Goal: Task Accomplishment & Management: Manage account settings

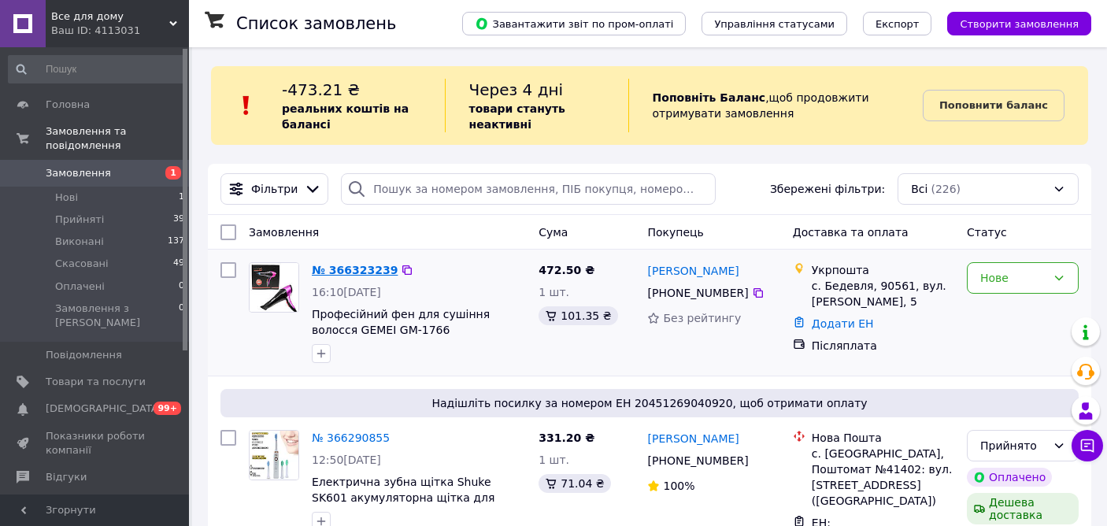
click at [361, 270] on link "№ 366323239" at bounding box center [355, 270] width 86 height 13
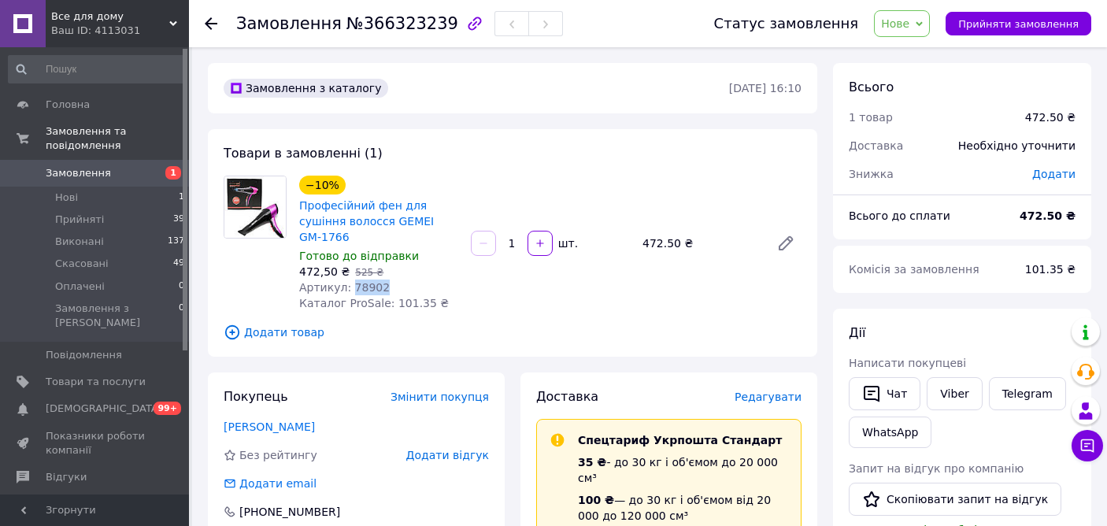
drag, startPoint x: 349, startPoint y: 288, endPoint x: 395, endPoint y: 289, distance: 45.7
click at [395, 289] on div "Артикул: 78902" at bounding box center [378, 288] width 159 height 16
copy span "78902"
click at [923, 24] on icon at bounding box center [919, 23] width 7 height 5
click at [921, 50] on li "Прийнято" at bounding box center [911, 55] width 72 height 24
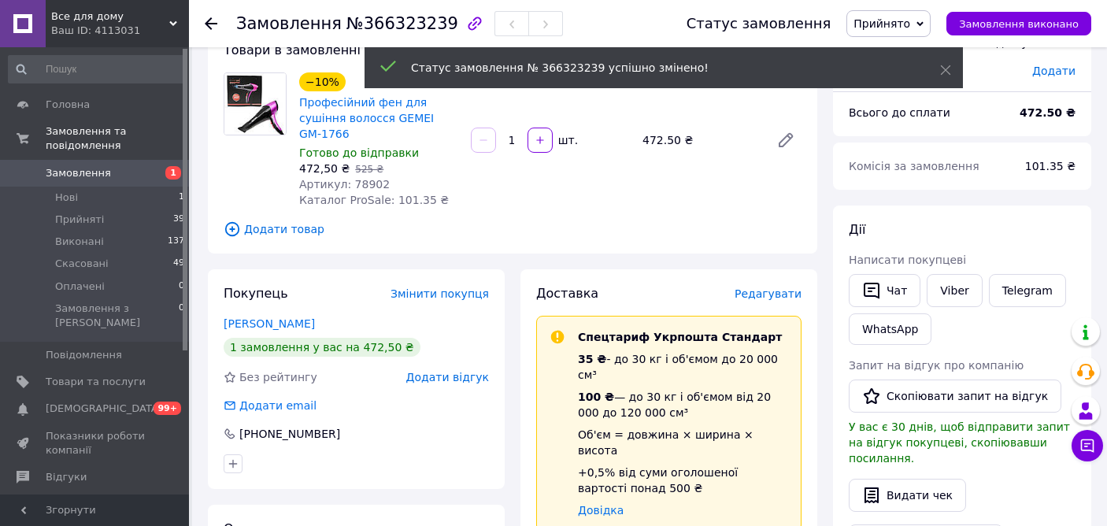
scroll to position [108, 0]
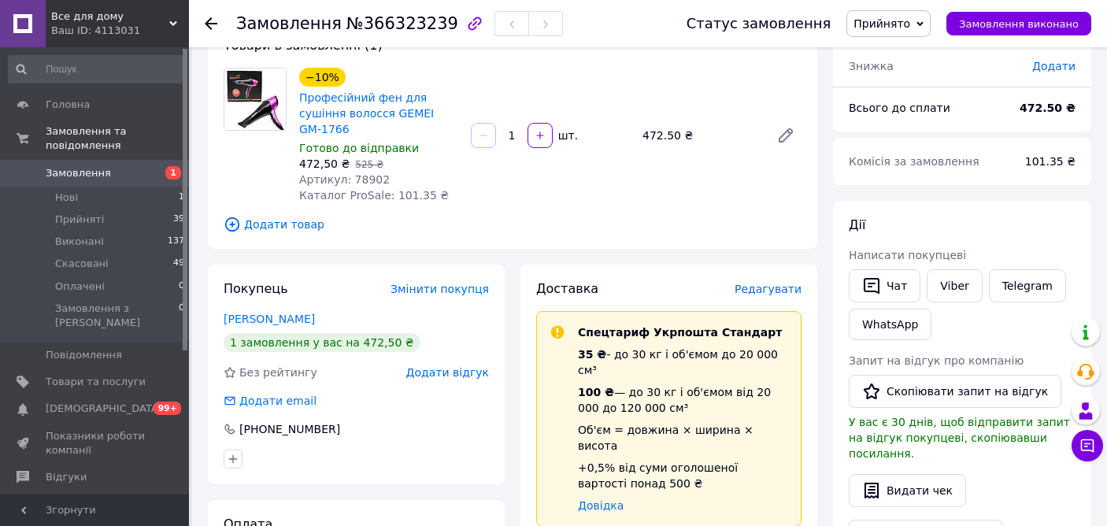
drag, startPoint x: 216, startPoint y: 315, endPoint x: 326, endPoint y: 316, distance: 110.3
click at [326, 316] on div "Покупець Змінити покупця Футько Кристина 1 замовлення у вас на 472,50 ₴ Без рей…" at bounding box center [356, 375] width 297 height 220
copy link "Футько Кристина"
drag, startPoint x: 240, startPoint y: 428, endPoint x: 338, endPoint y: 430, distance: 97.7
click at [338, 430] on div "[PHONE_NUMBER]" at bounding box center [290, 429] width 104 height 16
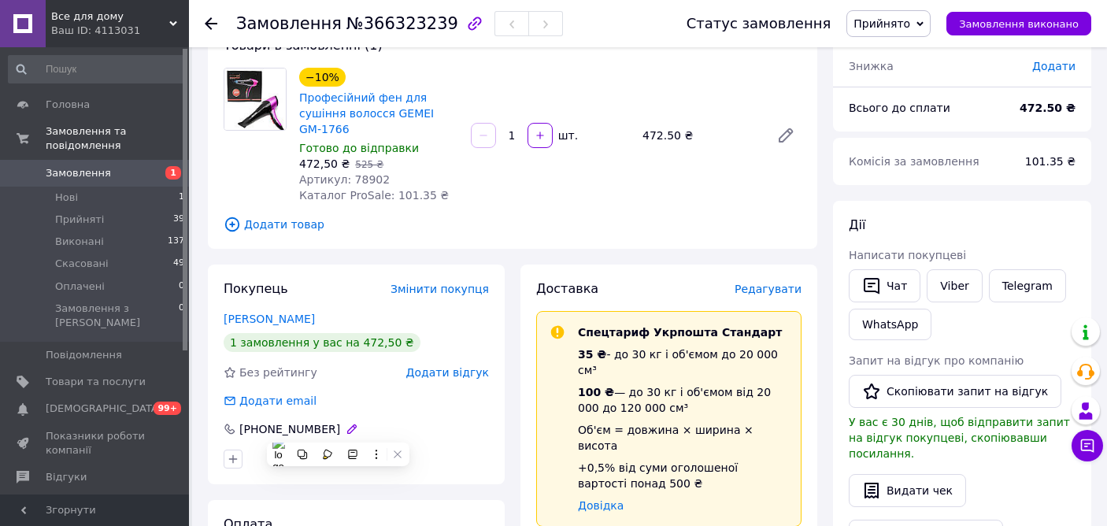
copy div "[PHONE_NUMBER]"
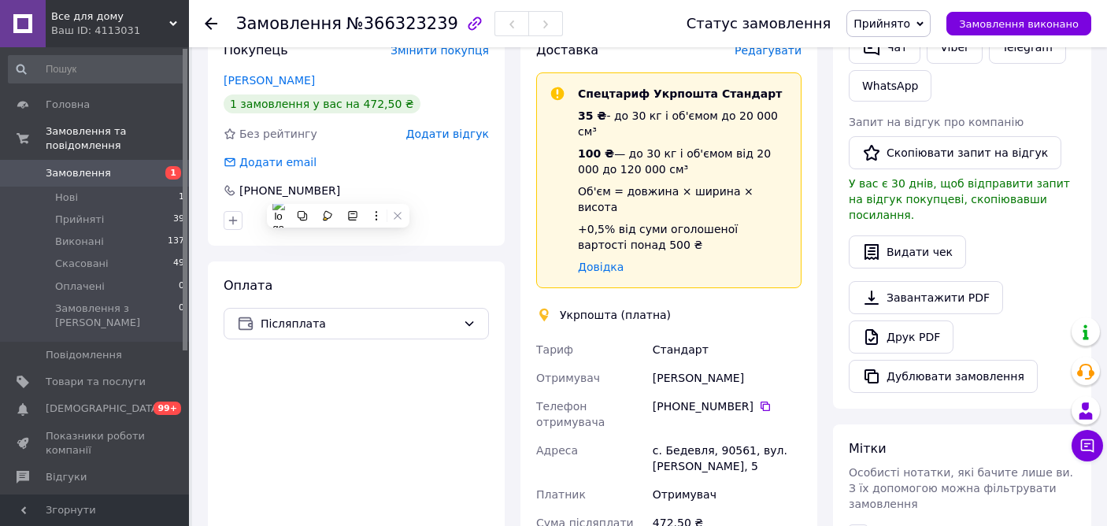
scroll to position [349, 0]
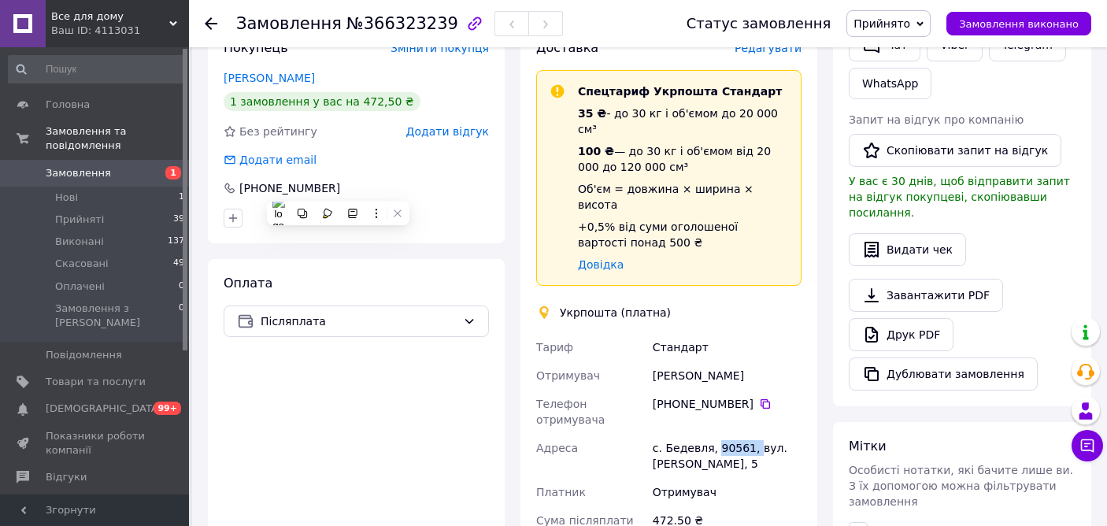
drag, startPoint x: 717, startPoint y: 418, endPoint x: 751, endPoint y: 420, distance: 34.7
click at [751, 434] on div "с. Бедевля, 90561, вул. [PERSON_NAME], 5" at bounding box center [727, 456] width 155 height 44
click at [721, 434] on div "с. Бедевля, 90561, вул. [PERSON_NAME], 5" at bounding box center [727, 456] width 155 height 44
drag, startPoint x: 717, startPoint y: 417, endPoint x: 749, endPoint y: 419, distance: 32.4
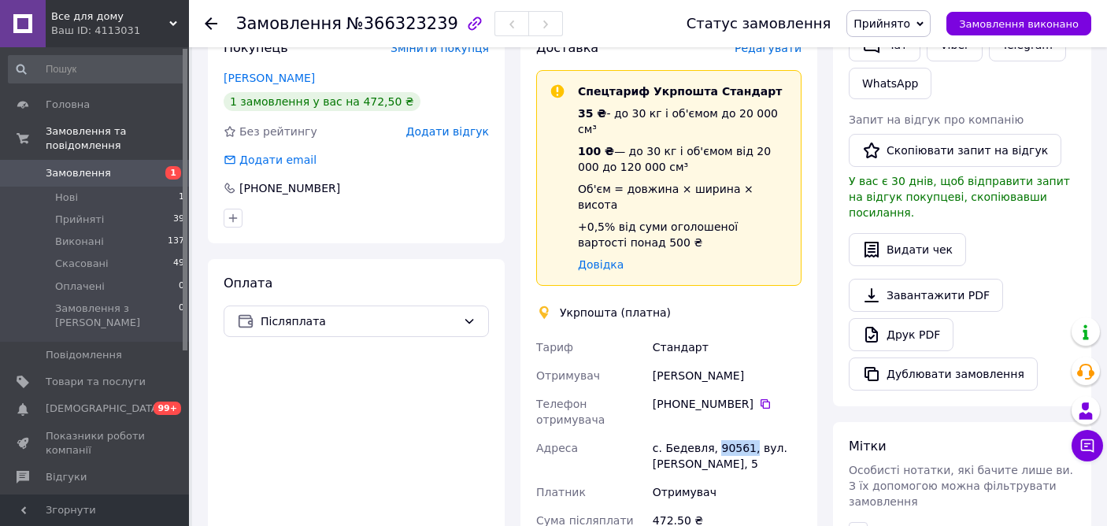
click at [750, 434] on div "с. Бедевля, 90561, вул. [PERSON_NAME], 5" at bounding box center [727, 456] width 155 height 44
copy div "90561,"
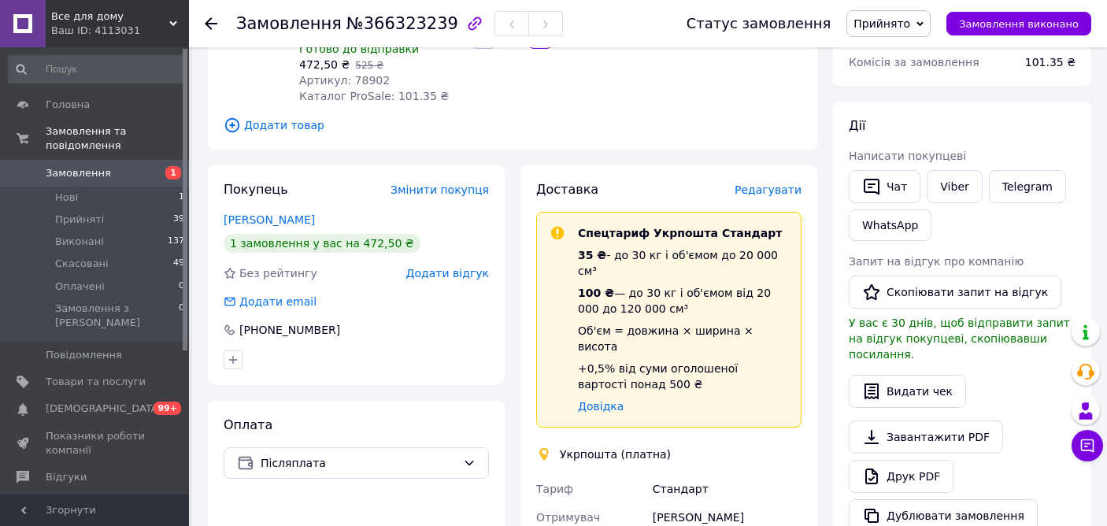
scroll to position [0, 0]
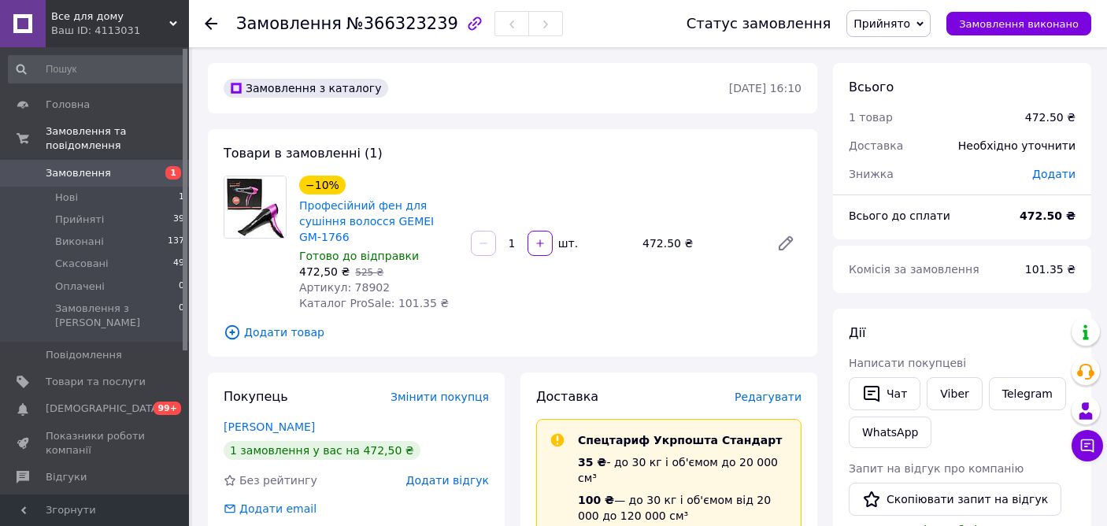
click at [81, 174] on span "Замовлення" at bounding box center [78, 173] width 65 height 14
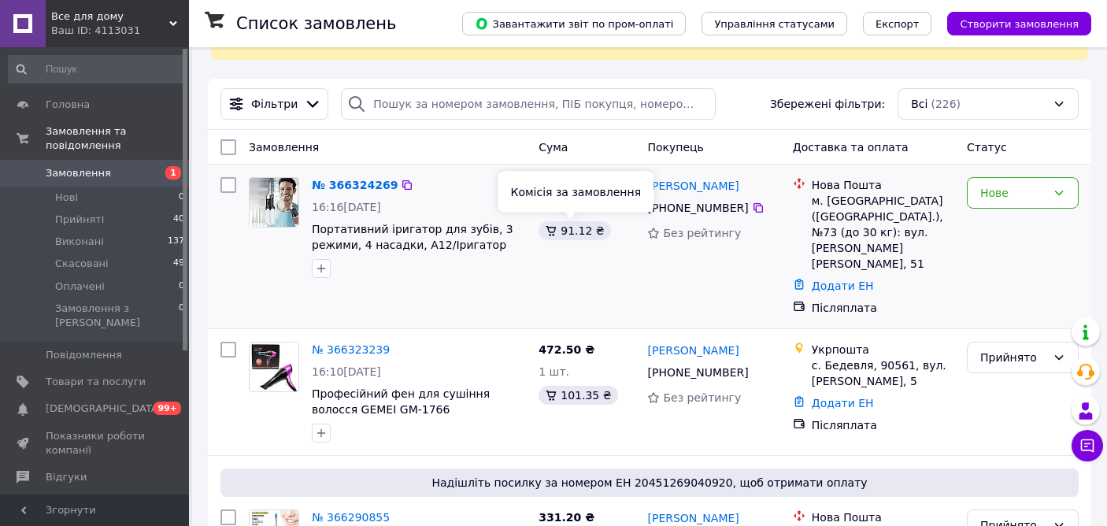
scroll to position [87, 0]
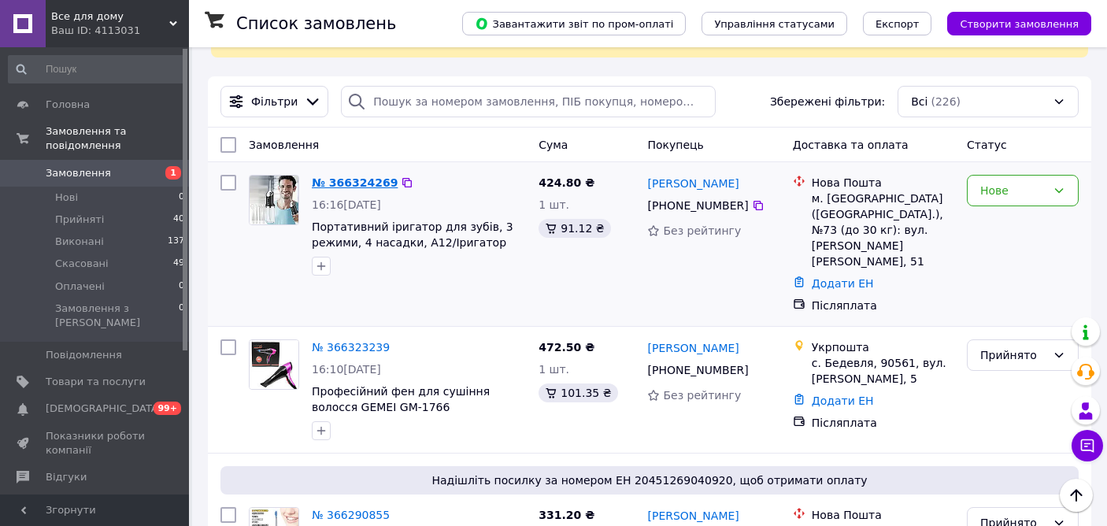
click at [349, 187] on link "№ 366324269" at bounding box center [355, 182] width 86 height 13
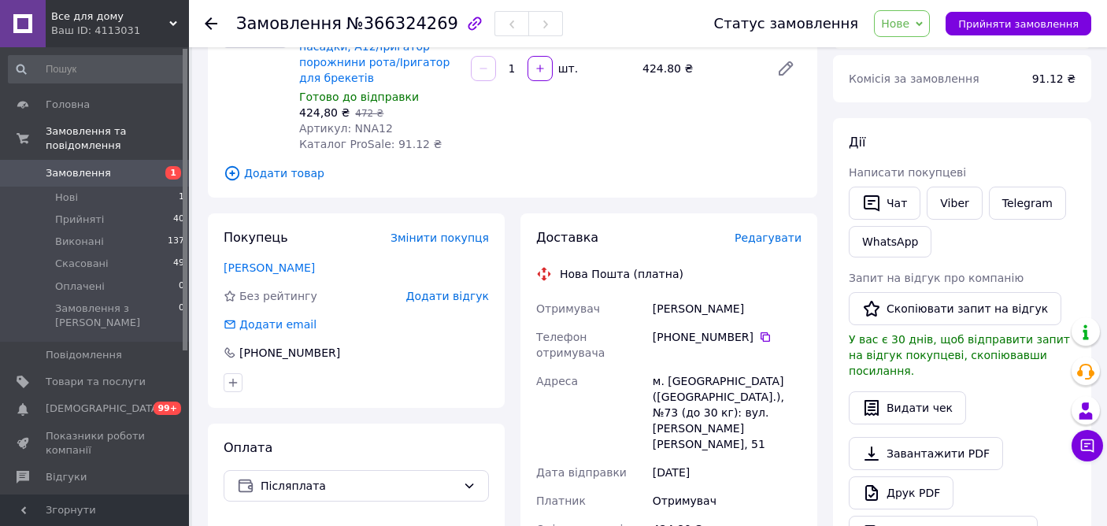
scroll to position [191, 0]
drag, startPoint x: 349, startPoint y: 112, endPoint x: 402, endPoint y: 113, distance: 52.8
click at [402, 120] on div "Артикул: NNA12" at bounding box center [378, 128] width 159 height 16
copy span "NNA12"
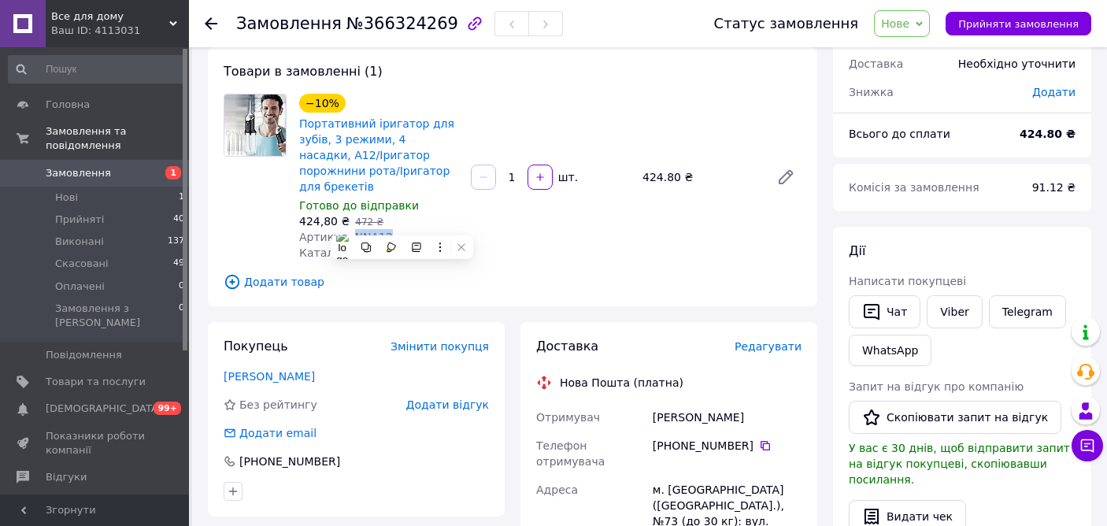
scroll to position [83, 0]
click at [923, 24] on icon at bounding box center [919, 23] width 7 height 7
click at [912, 54] on li "Прийнято" at bounding box center [911, 55] width 72 height 24
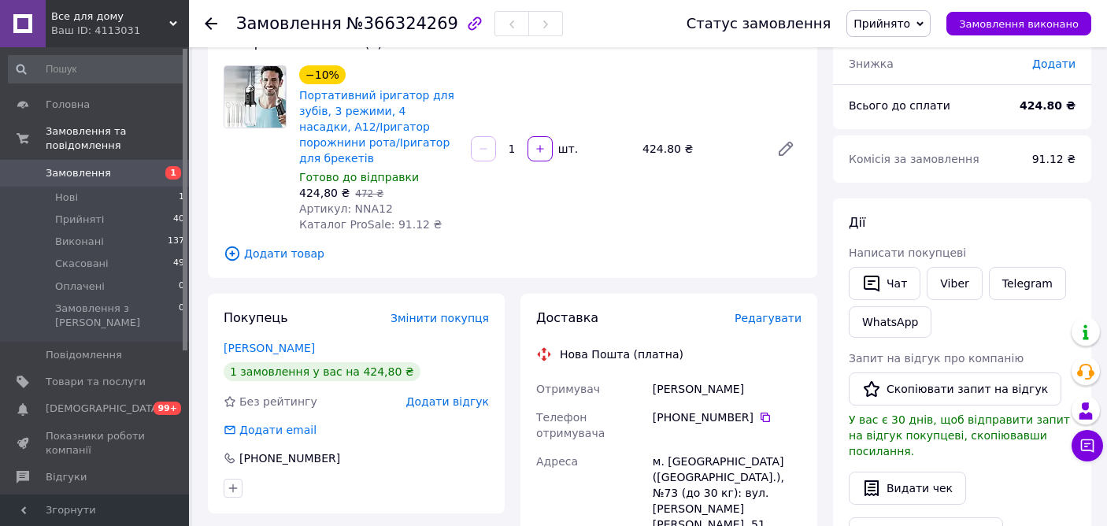
scroll to position [109, 0]
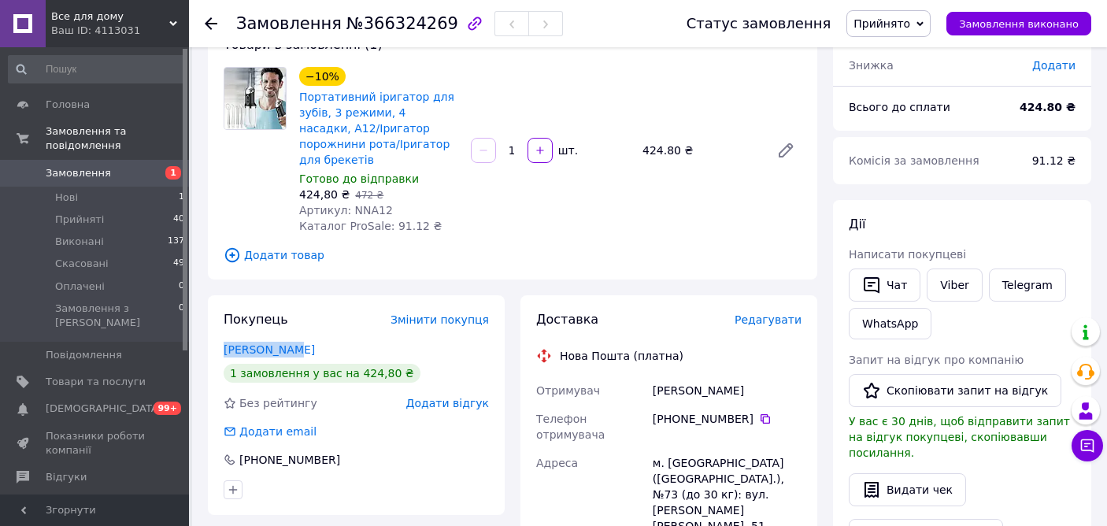
drag, startPoint x: 218, startPoint y: 333, endPoint x: 300, endPoint y: 334, distance: 81.9
click at [300, 334] on div "Покупець Змінити покупця [PERSON_NAME] 1 замовлення у вас на 424,80 ₴ Без рейти…" at bounding box center [356, 405] width 297 height 220
copy link "[PERSON_NAME]"
drag, startPoint x: 237, startPoint y: 443, endPoint x: 339, endPoint y: 450, distance: 102.6
click at [339, 452] on div "[PHONE_NUMBER]" at bounding box center [292, 460] width 140 height 16
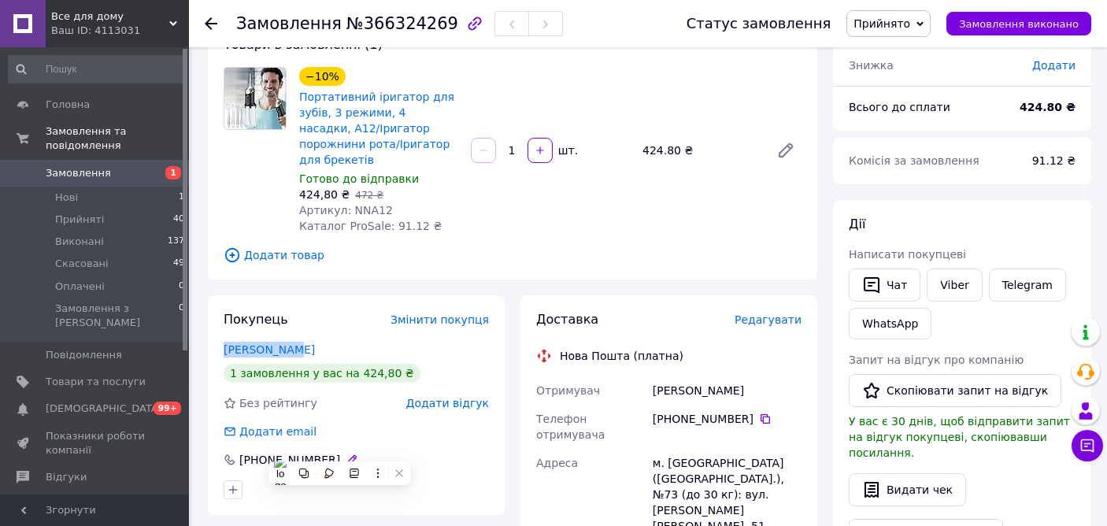
copy div "[PHONE_NUMBER]"
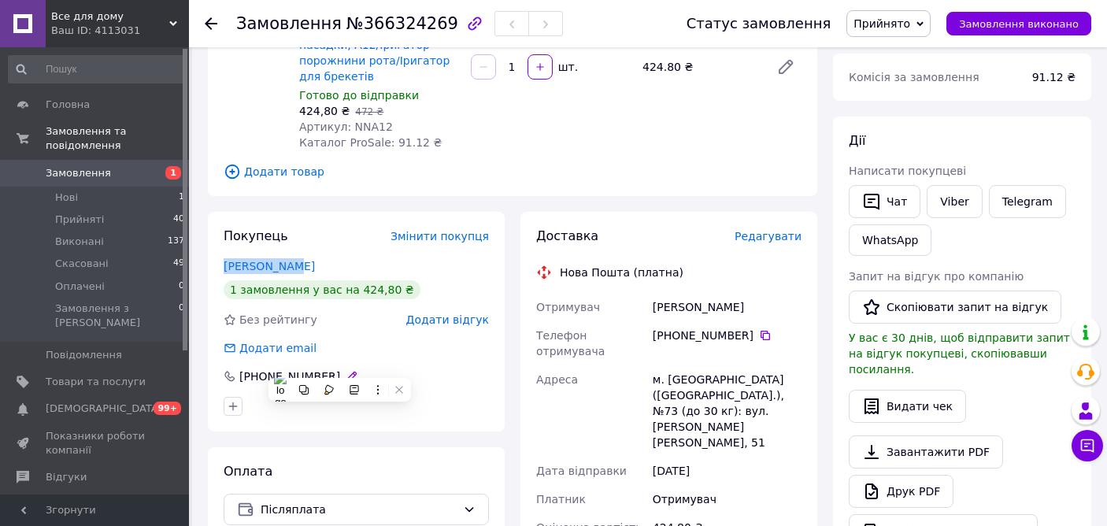
scroll to position [202, 0]
